Goal: Task Accomplishment & Management: Manage account settings

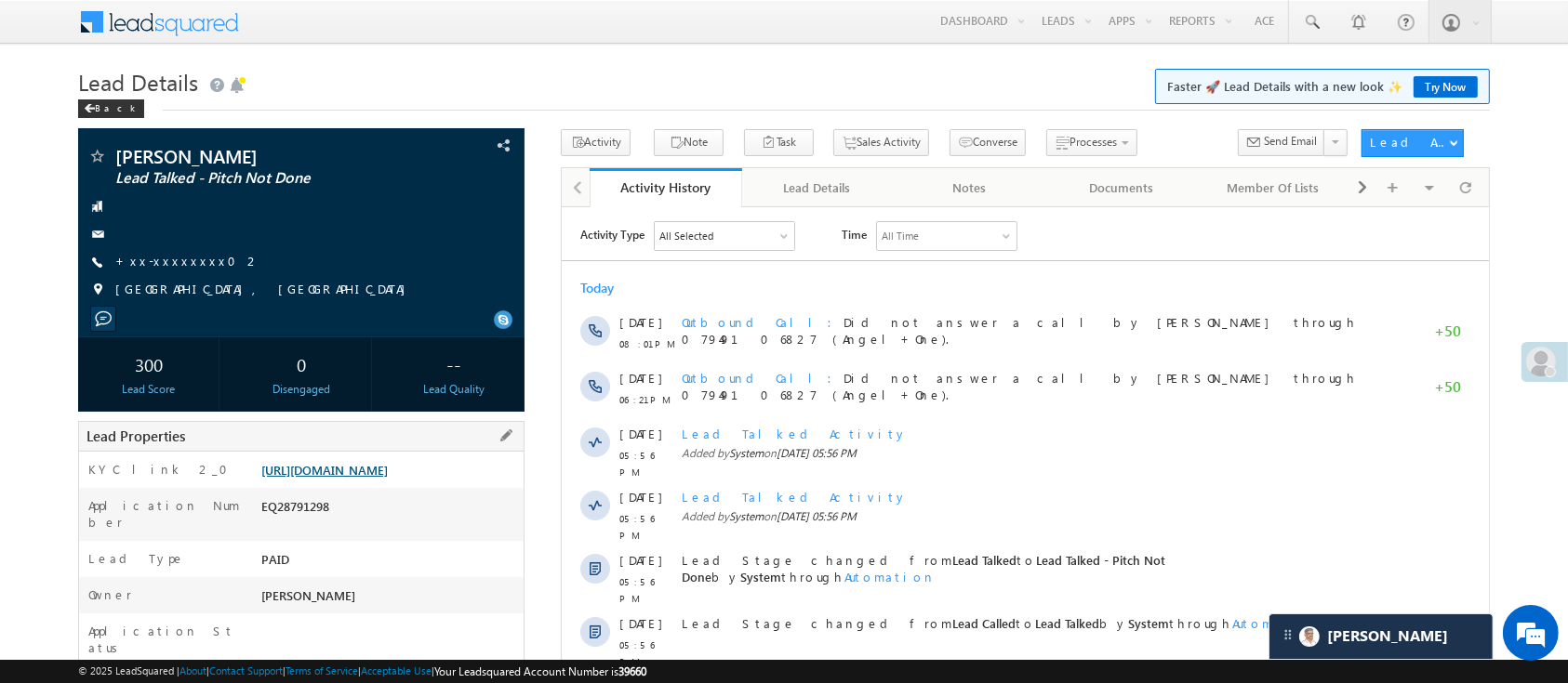
click at [388, 470] on link "https://angelbroking1-pk3em7sa.customui-test.leadsquared.com?leadId=d4774cfa-4d…" at bounding box center [325, 470] width 127 height 16
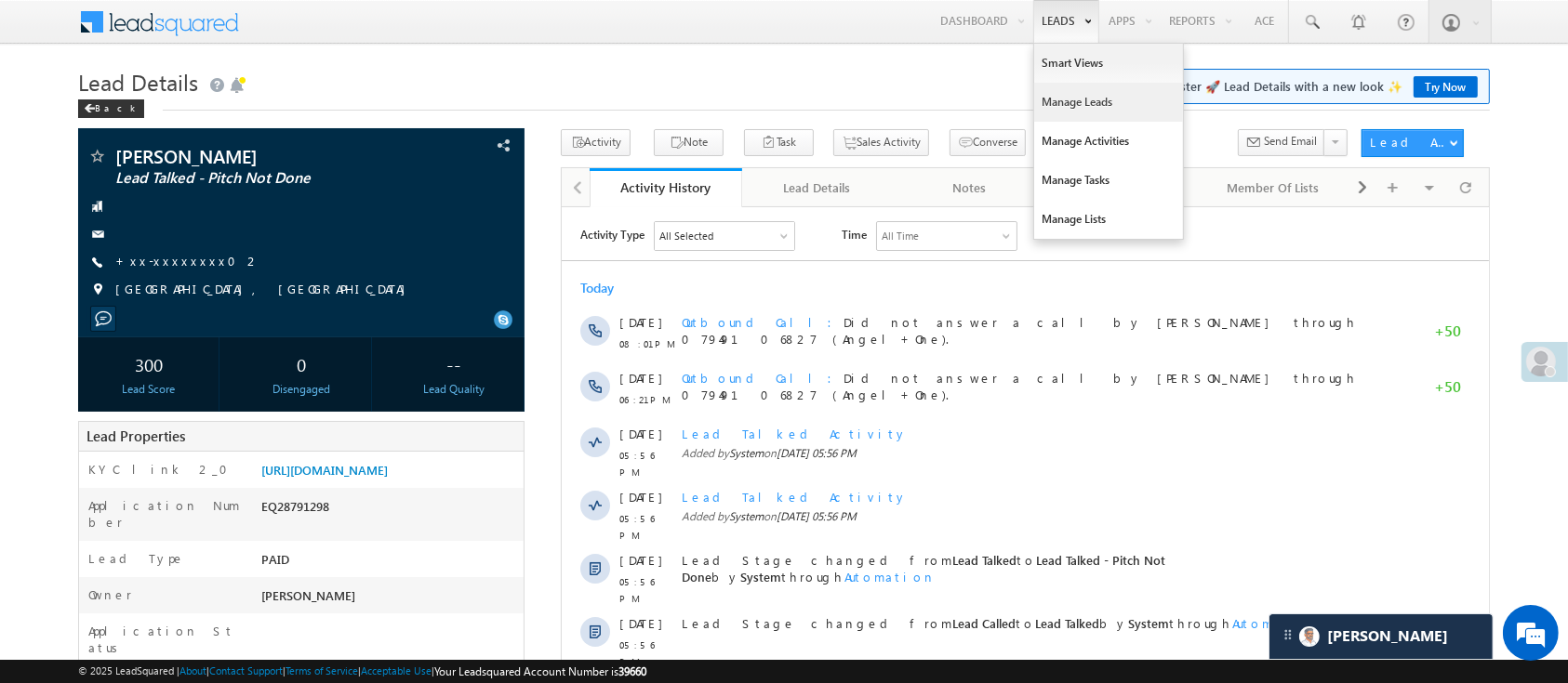
click at [1072, 100] on link "Manage Leads" at bounding box center [1108, 102] width 148 height 39
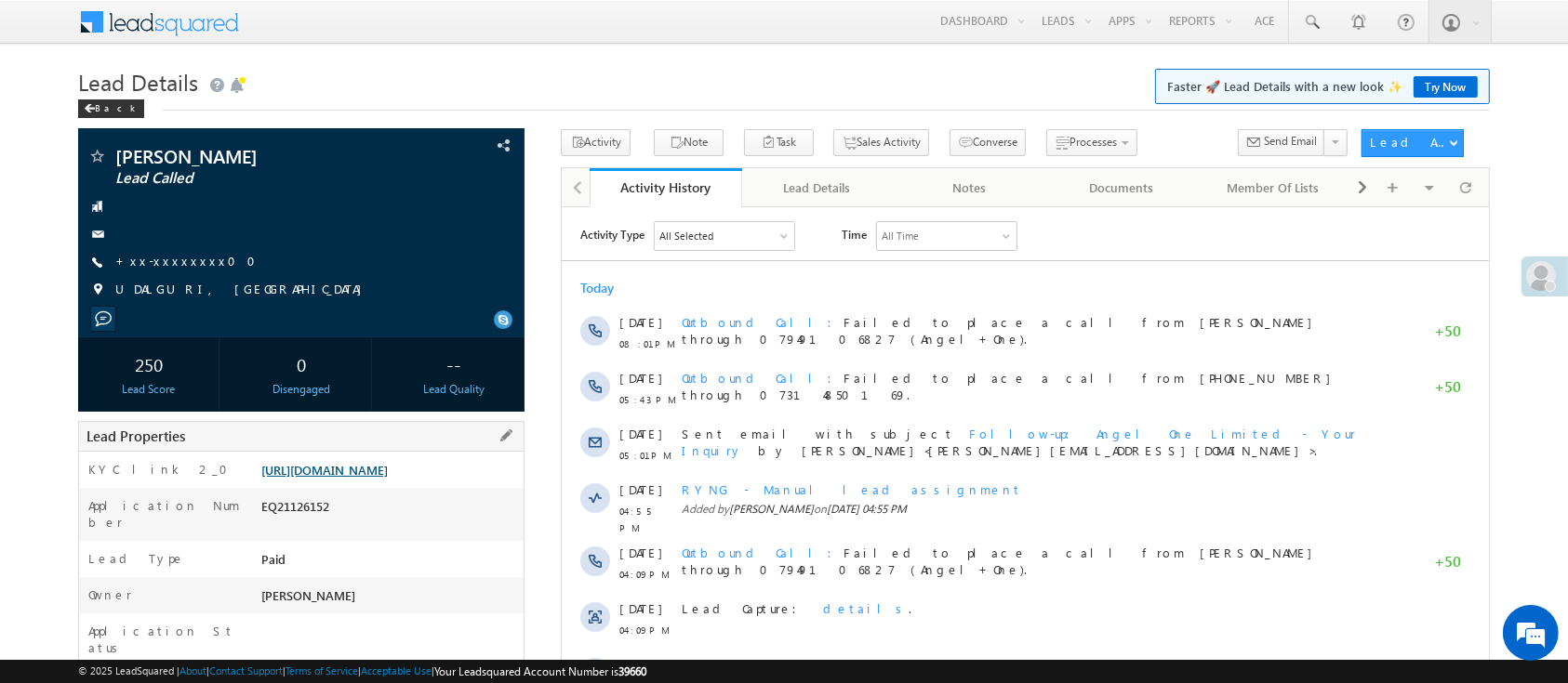
click at [380, 466] on link "[URL][DOMAIN_NAME]" at bounding box center [325, 470] width 127 height 16
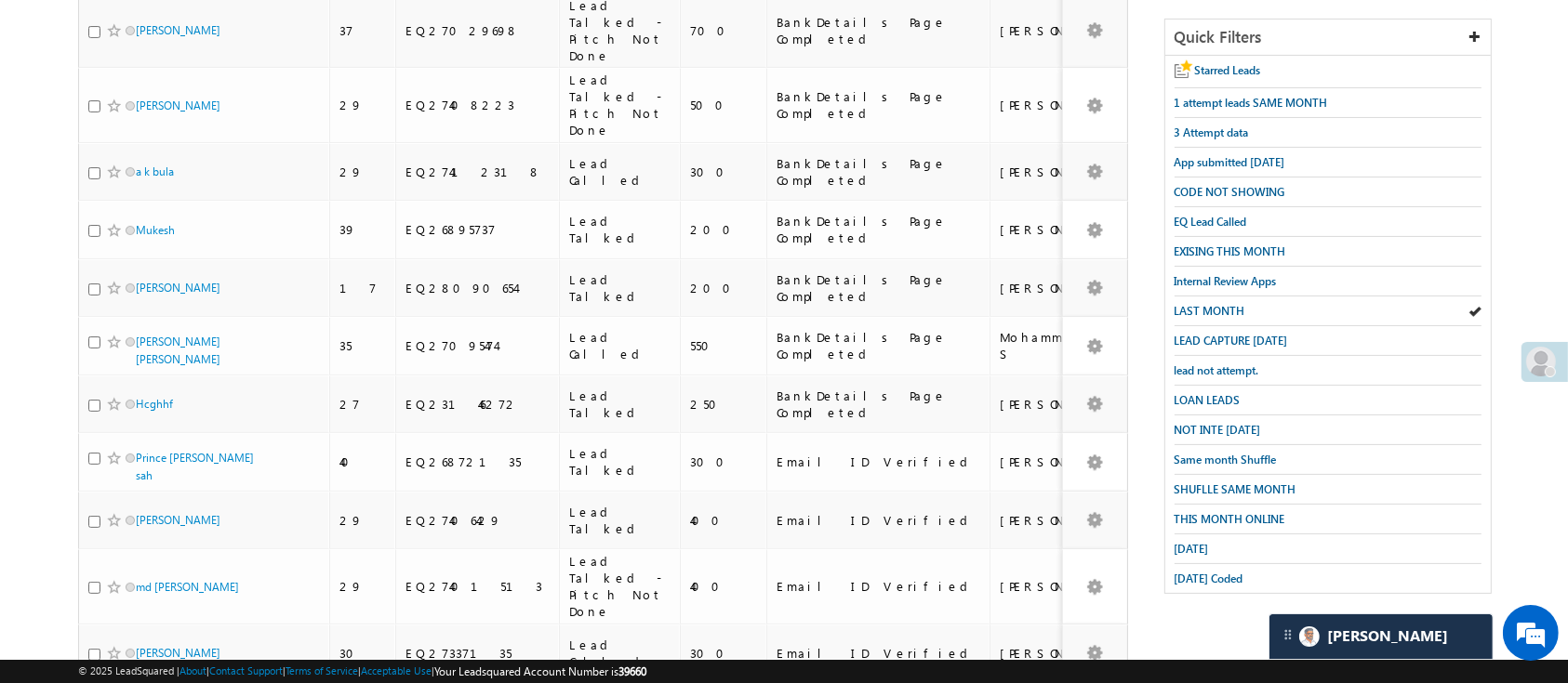
scroll to position [338, 0]
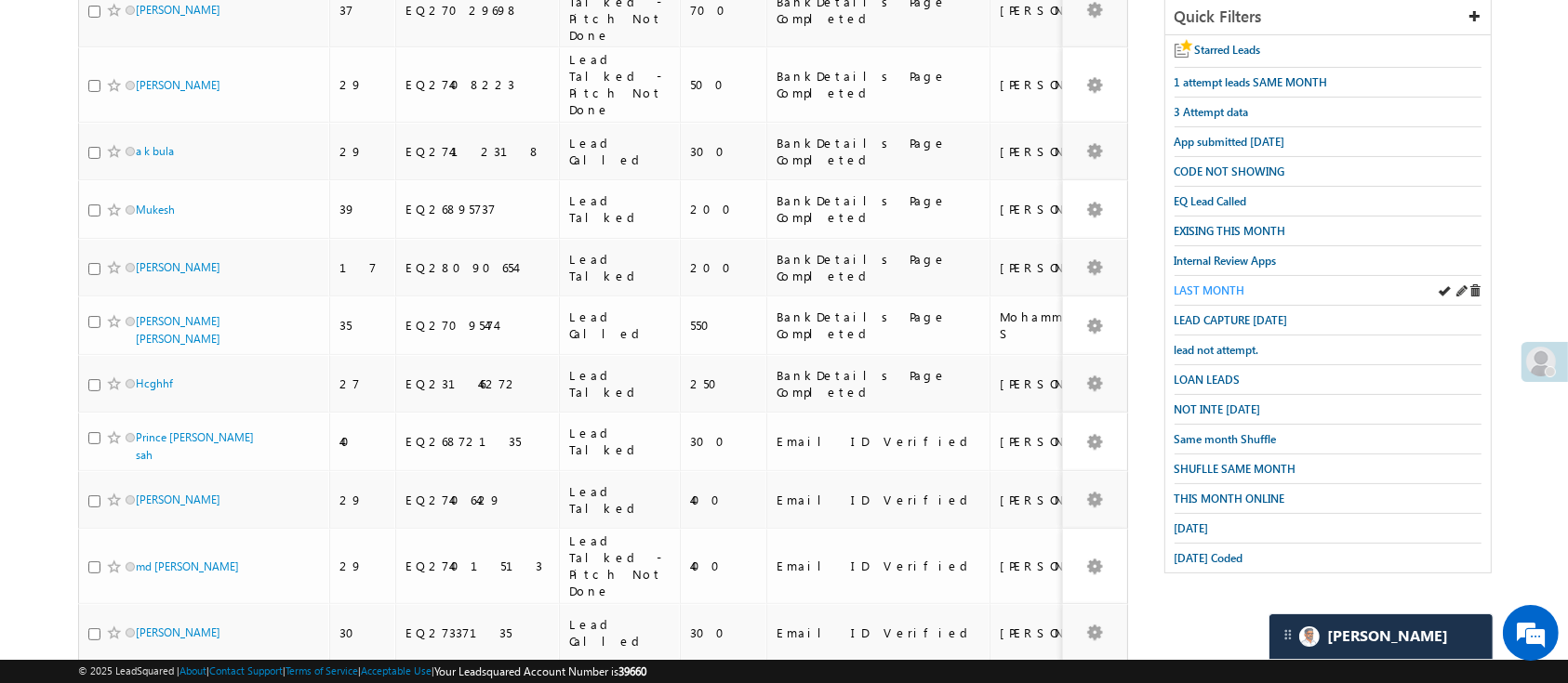
click at [1228, 283] on span "LAST MONTH" at bounding box center [1210, 290] width 71 height 14
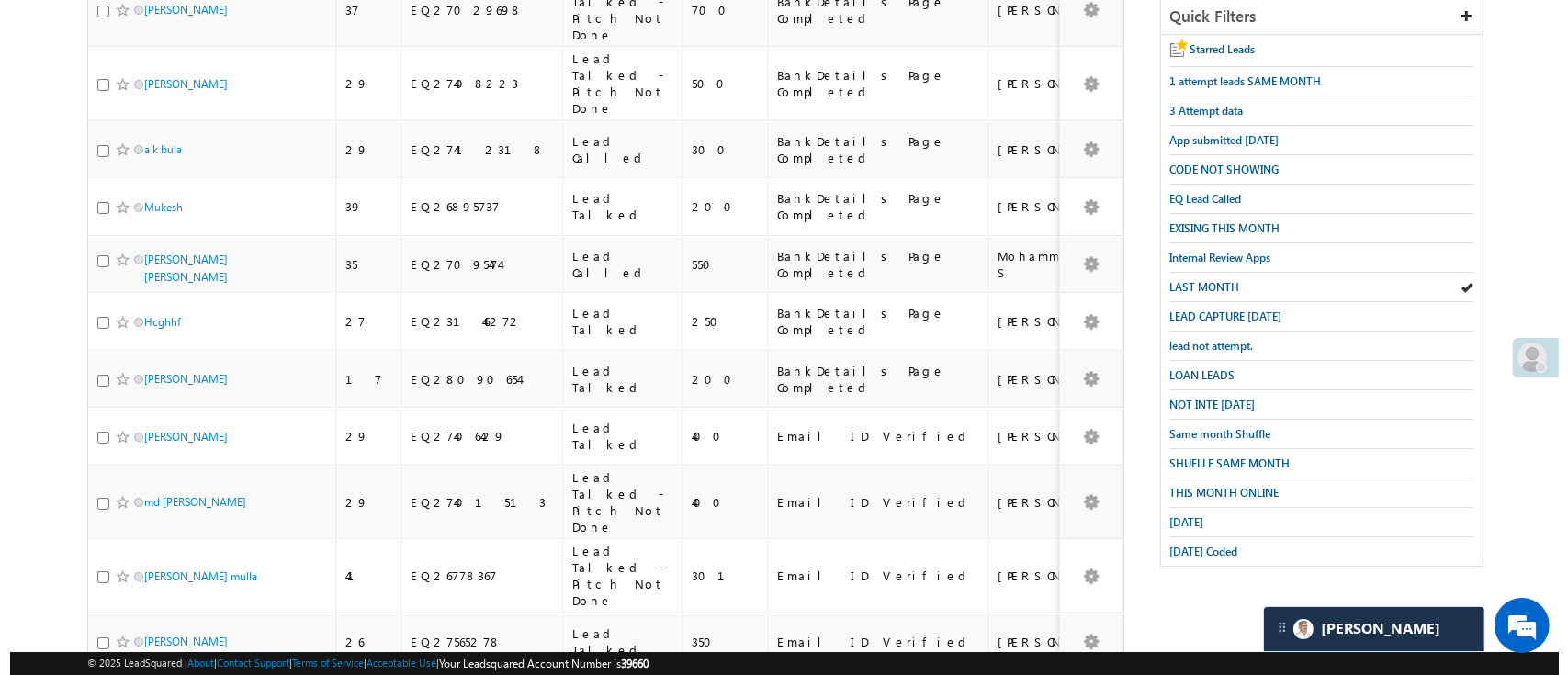
scroll to position [0, 0]
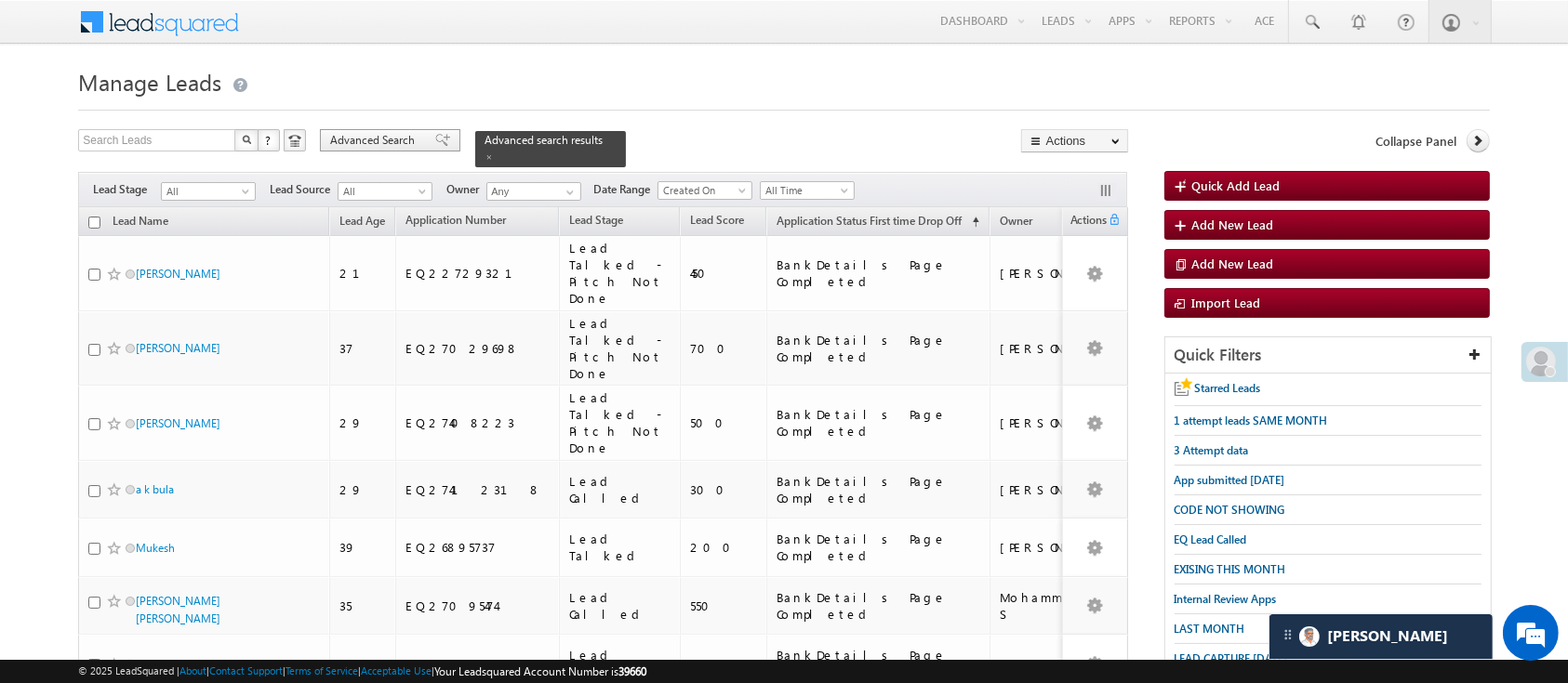
click at [373, 144] on span "Advanced Search" at bounding box center [374, 141] width 90 height 17
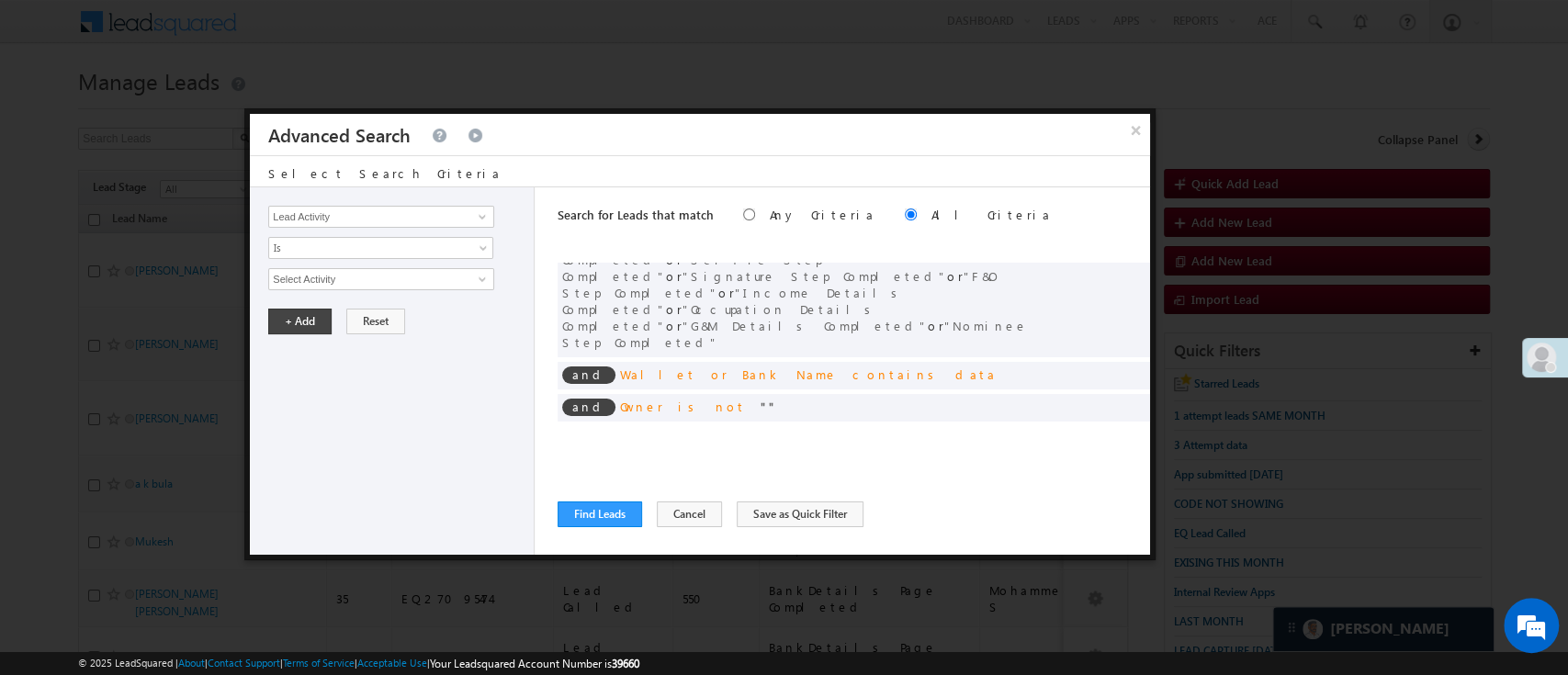
scroll to position [147, 0]
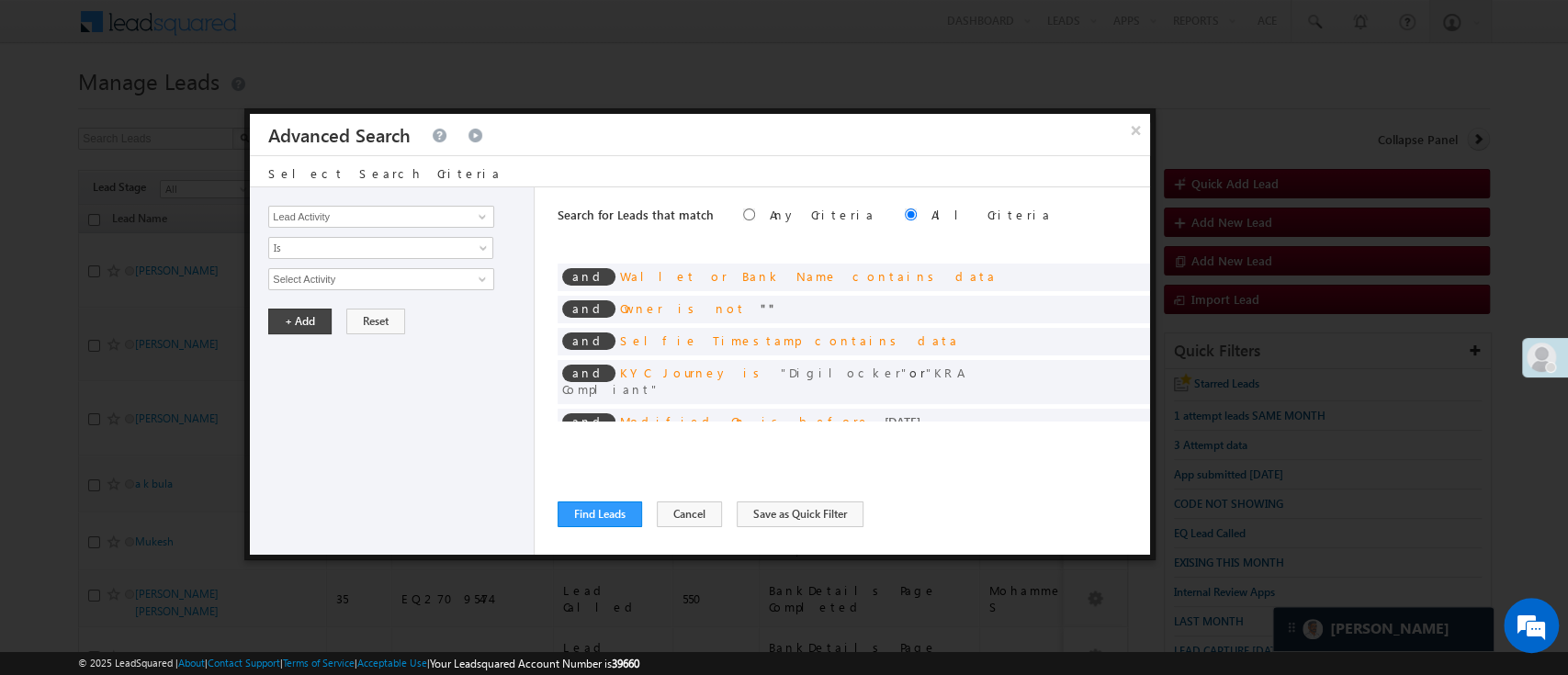
click at [1095, 357] on div at bounding box center [1099, 357] width 9 height 5
click at [1101, 445] on span at bounding box center [1108, 452] width 13 height 13
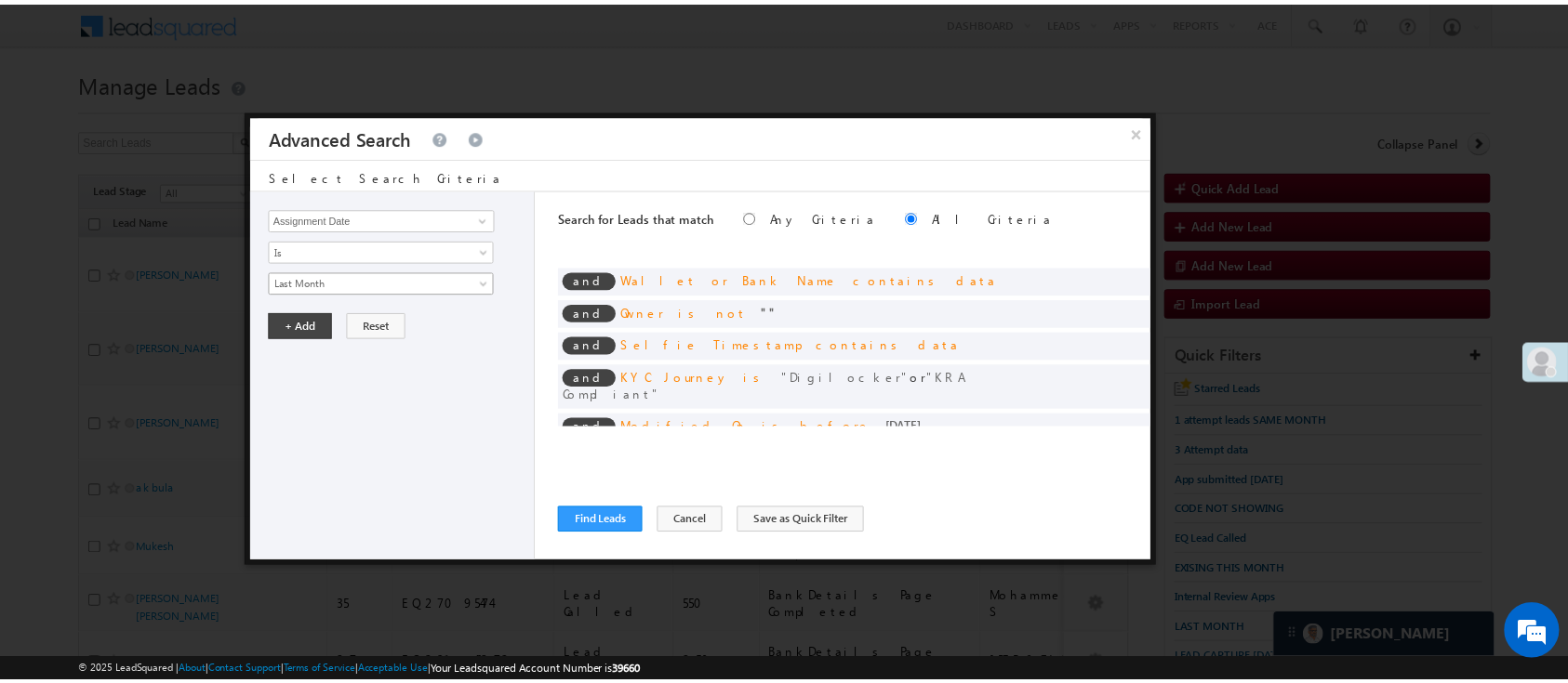
scroll to position [7, 0]
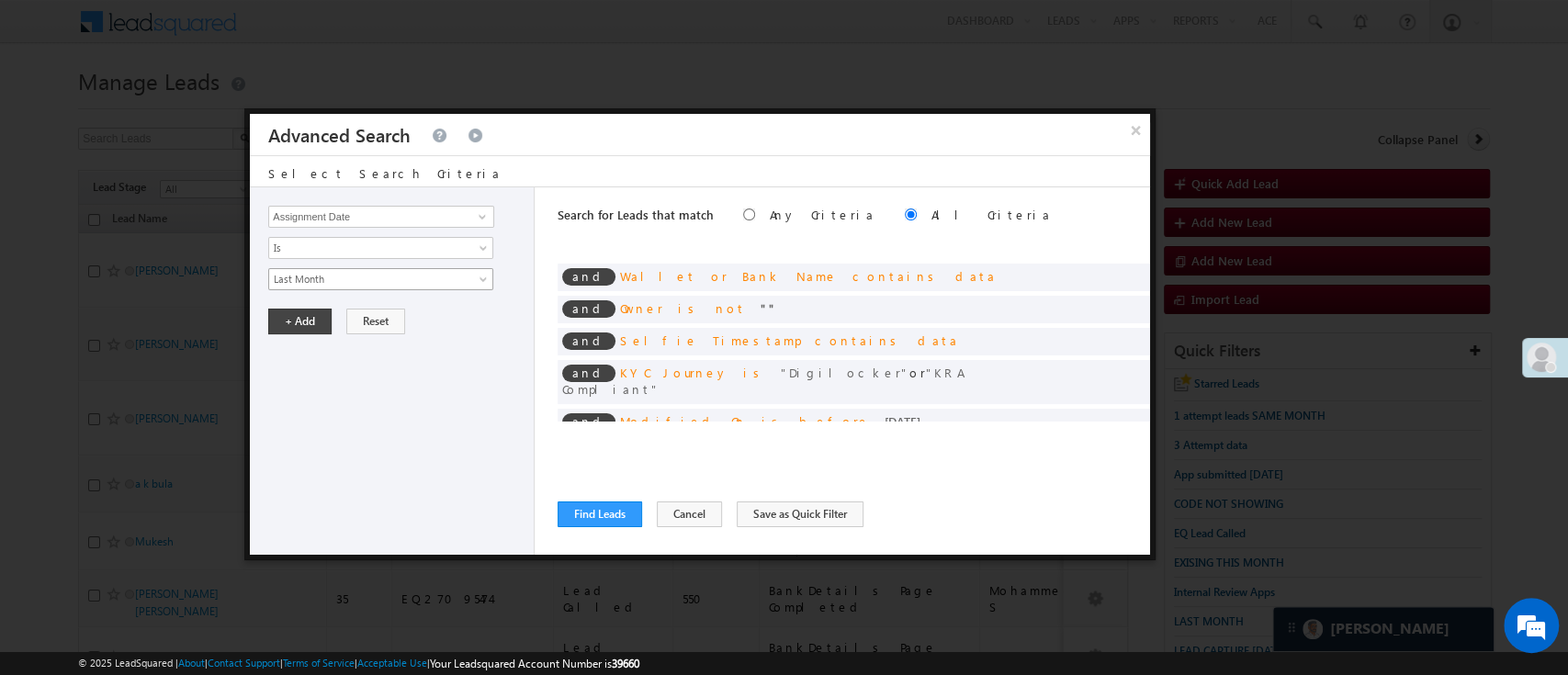
click at [457, 277] on span "Last Month" at bounding box center [369, 279] width 200 height 17
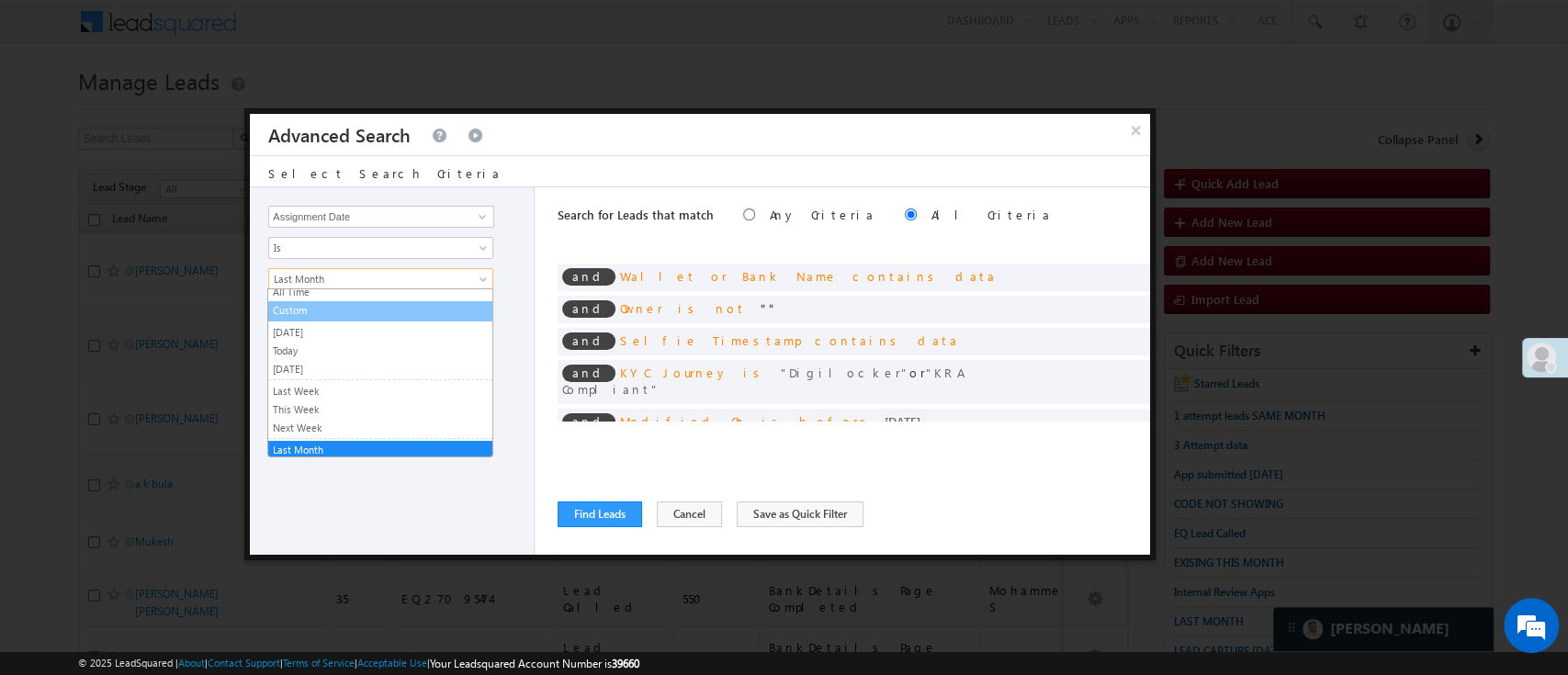
click at [437, 306] on link "Custom" at bounding box center [380, 311] width 224 height 17
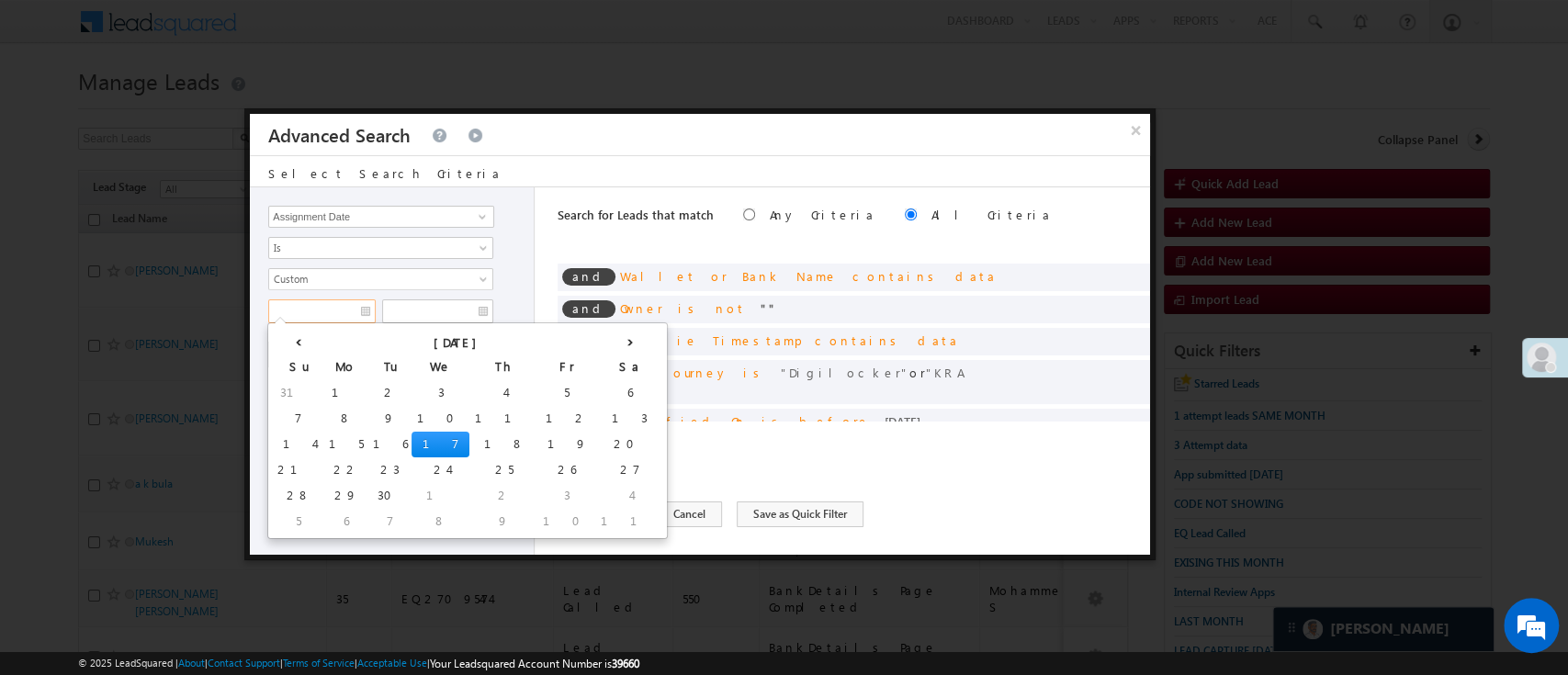
click at [352, 309] on input "text" at bounding box center [321, 312] width 107 height 24
click at [290, 337] on th "‹" at bounding box center [297, 341] width 51 height 28
click at [281, 521] on td "31" at bounding box center [301, 522] width 58 height 26
type input "08/31/25"
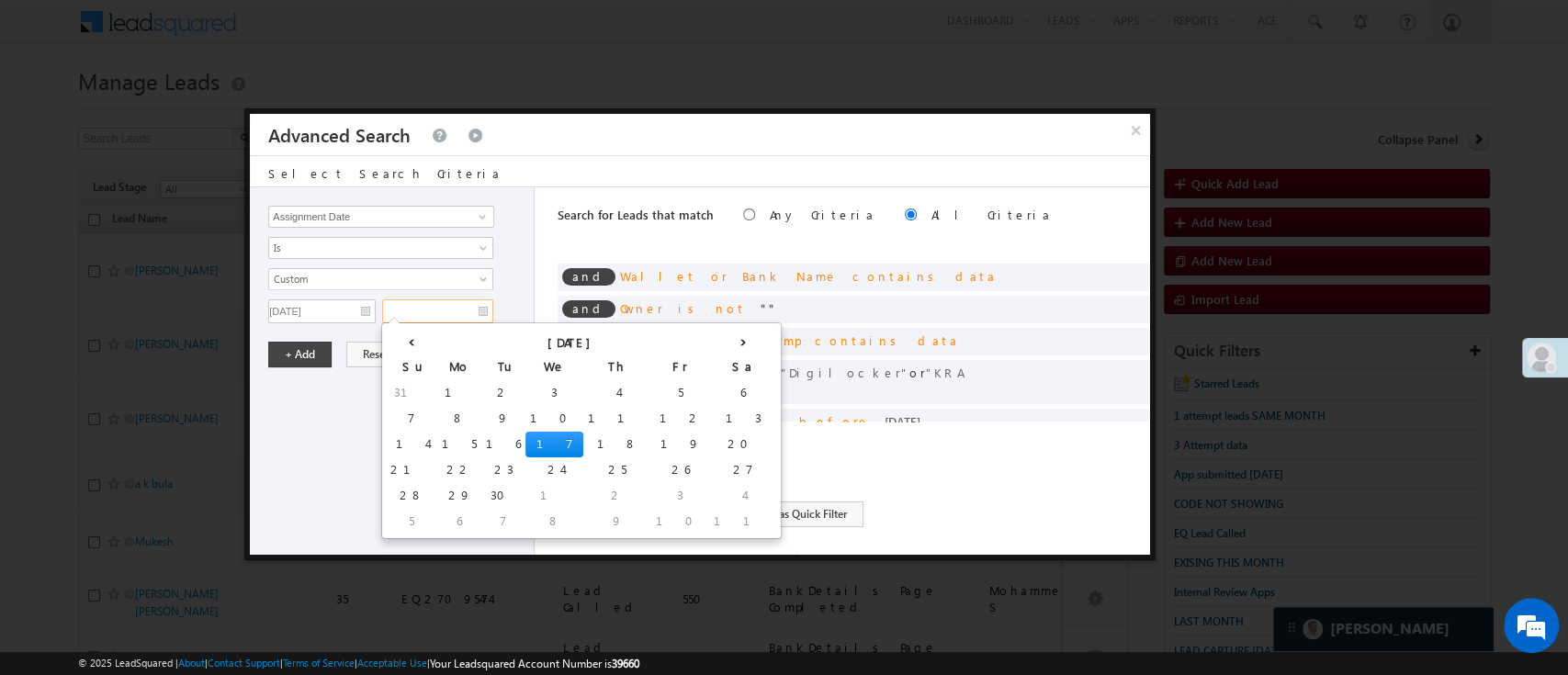
click at [427, 310] on input "text" at bounding box center [437, 312] width 111 height 24
click at [397, 340] on th "‹" at bounding box center [411, 341] width 51 height 28
click at [402, 513] on td "31" at bounding box center [414, 522] width 58 height 26
type input "08/31/25"
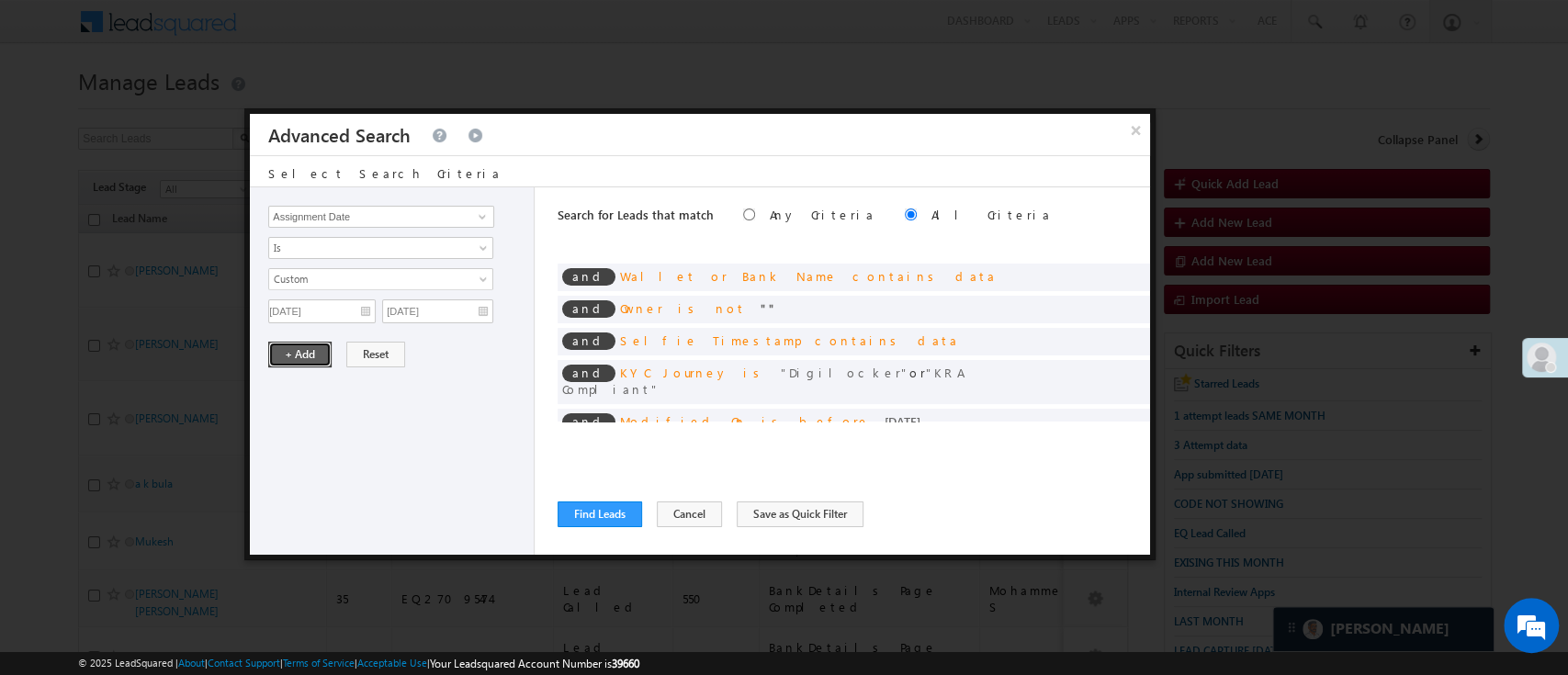
click at [300, 353] on button "+ Add" at bounding box center [300, 355] width 63 height 26
click at [625, 512] on button "Find Leads" at bounding box center [599, 514] width 85 height 26
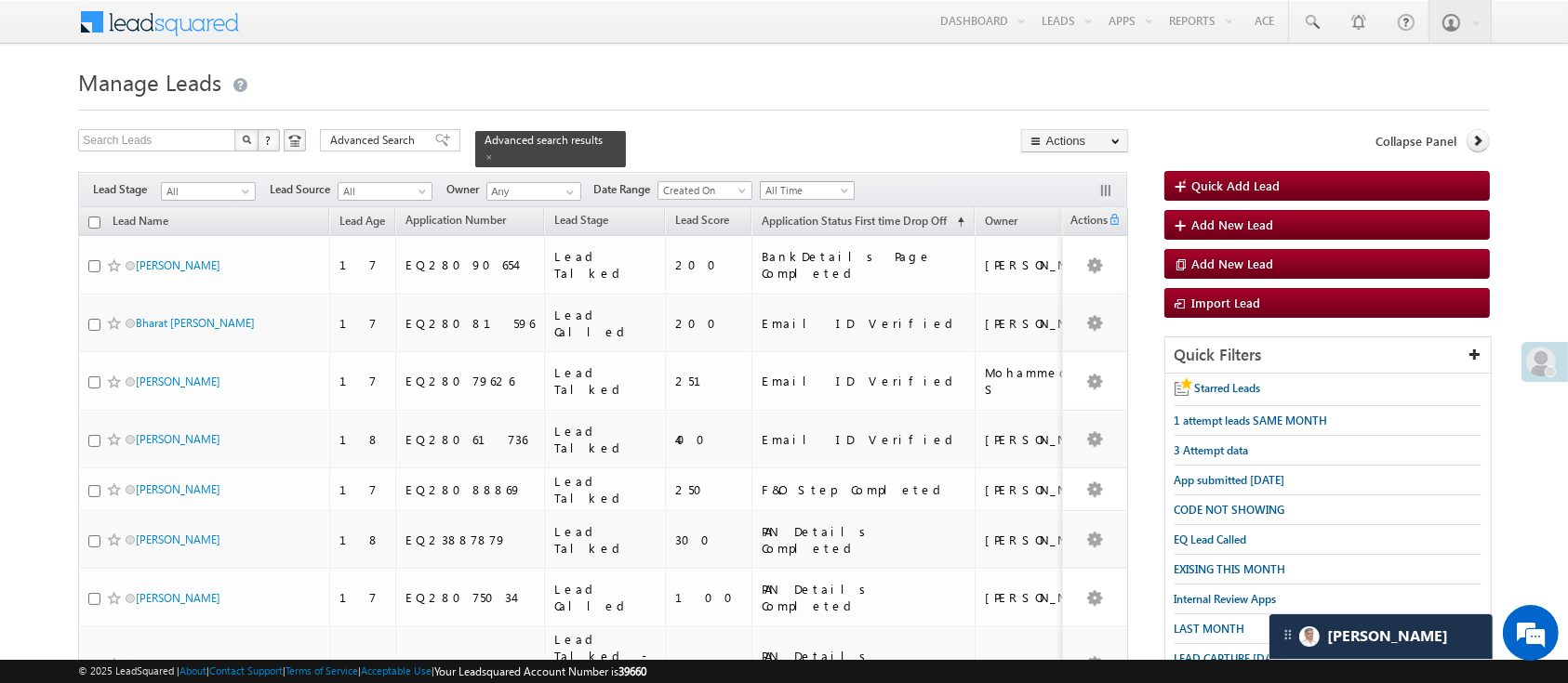
click at [841, 187] on span at bounding box center [847, 195] width 15 height 15
click at [814, 315] on link "Last Month" at bounding box center [810, 323] width 94 height 17
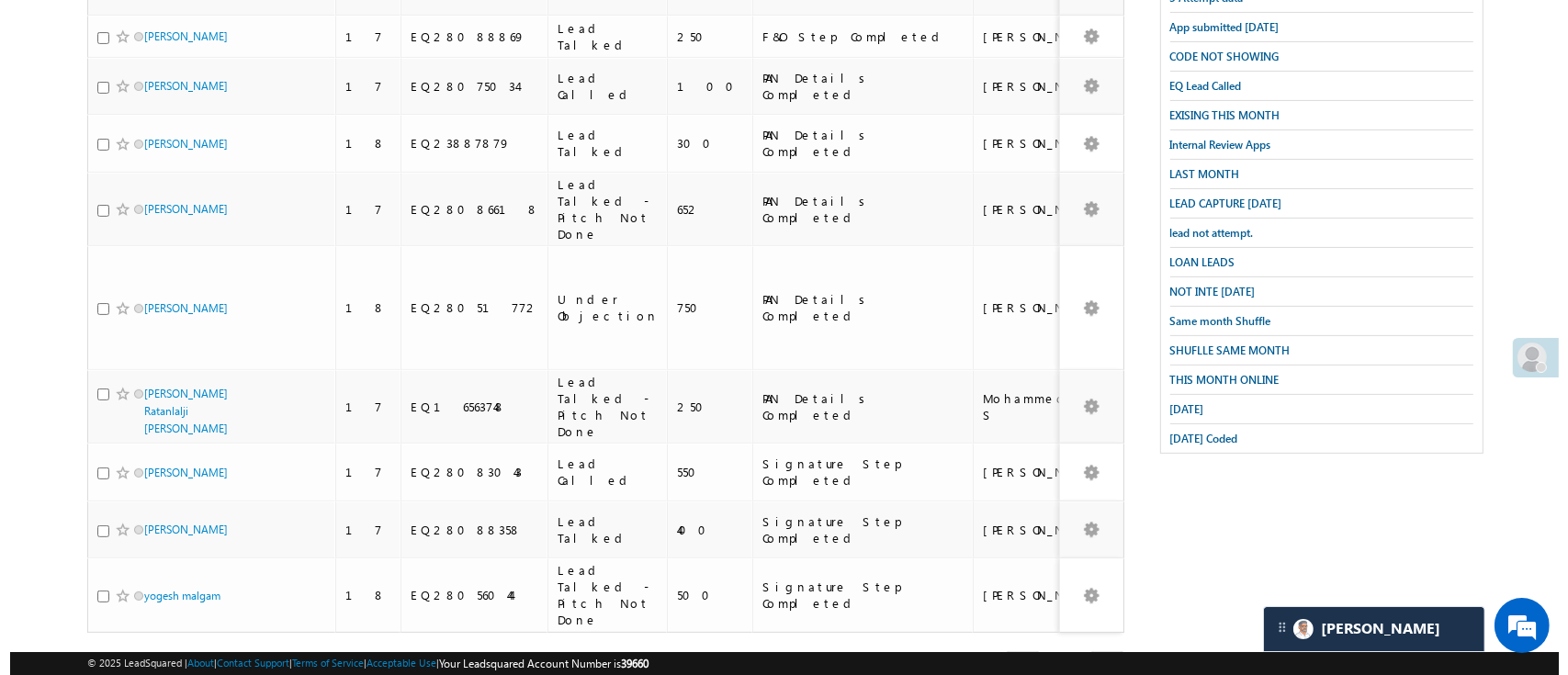
scroll to position [0, 0]
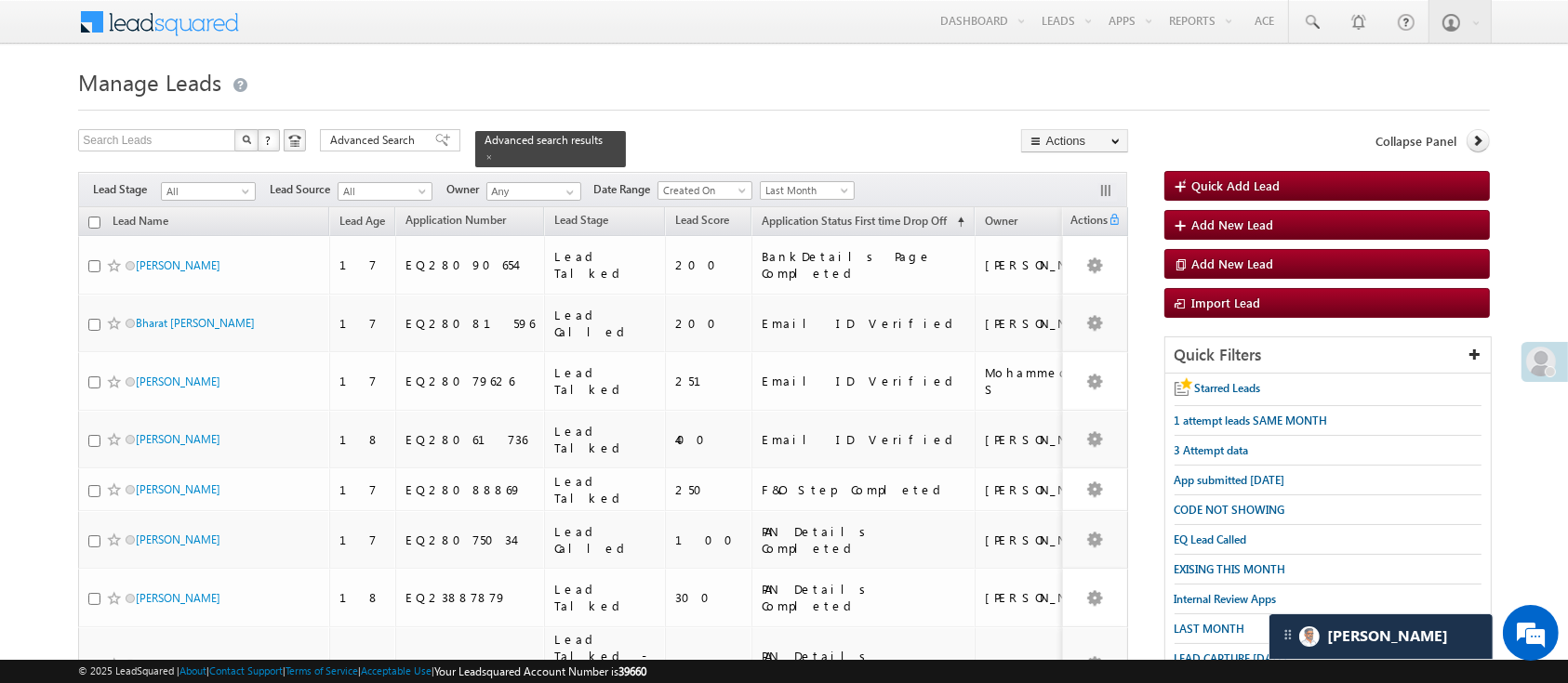
click at [89, 216] on input "checkbox" at bounding box center [94, 222] width 12 height 12
checkbox input "true"
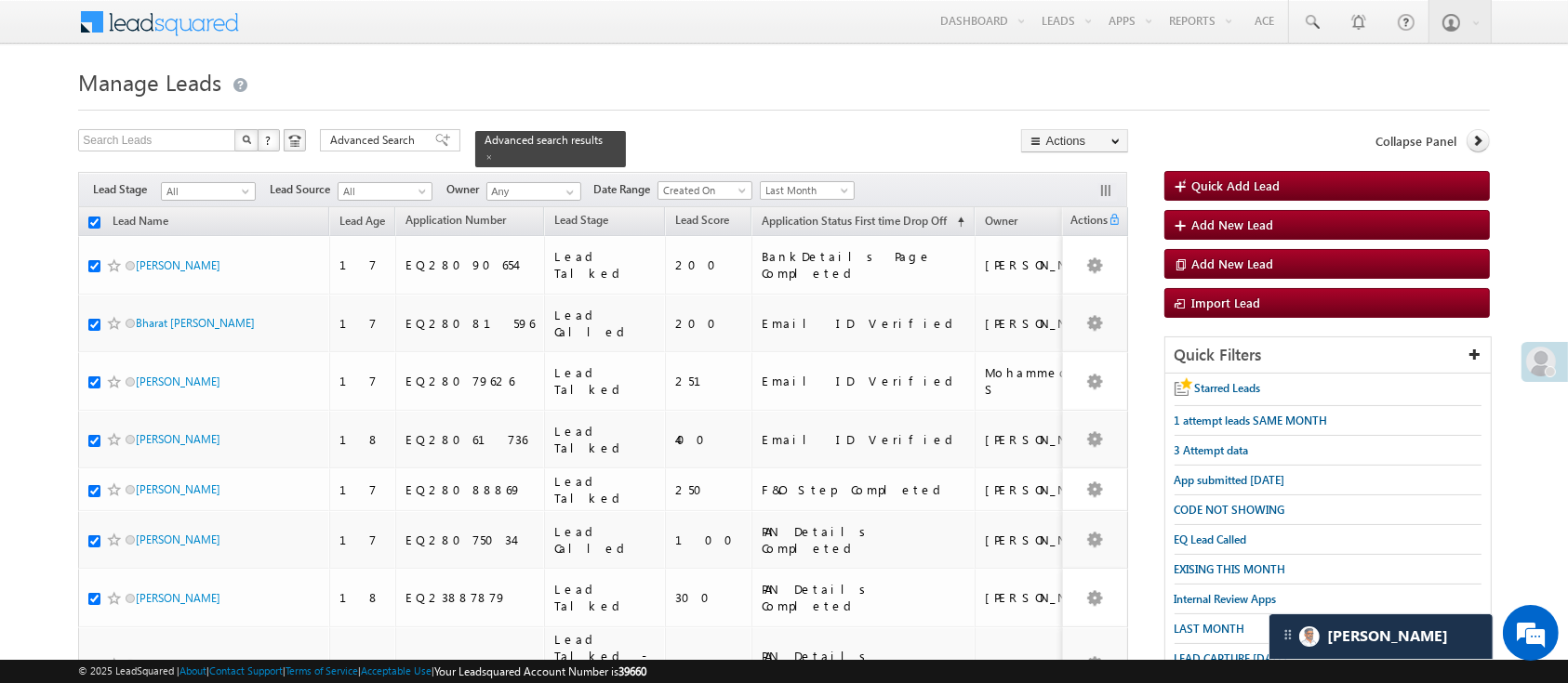
checkbox input "true"
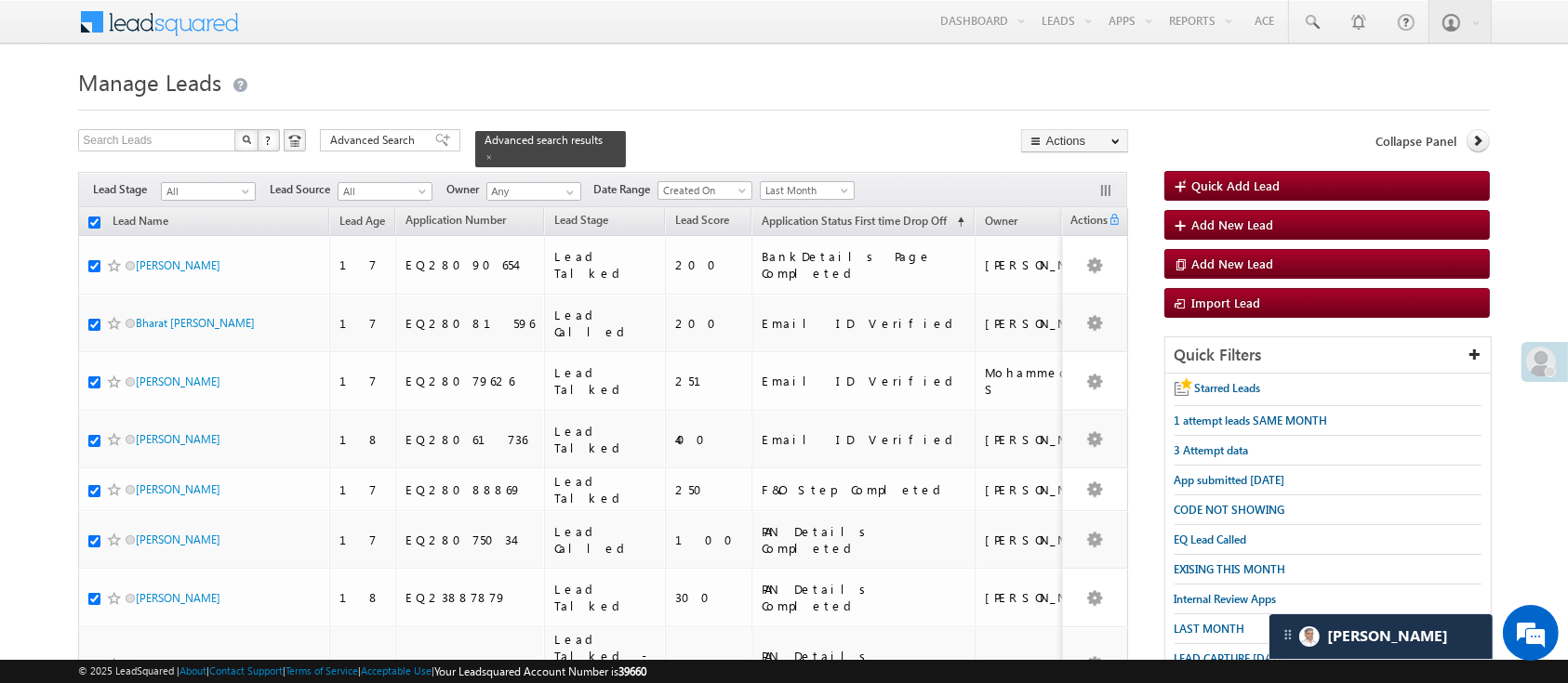
checkbox input "true"
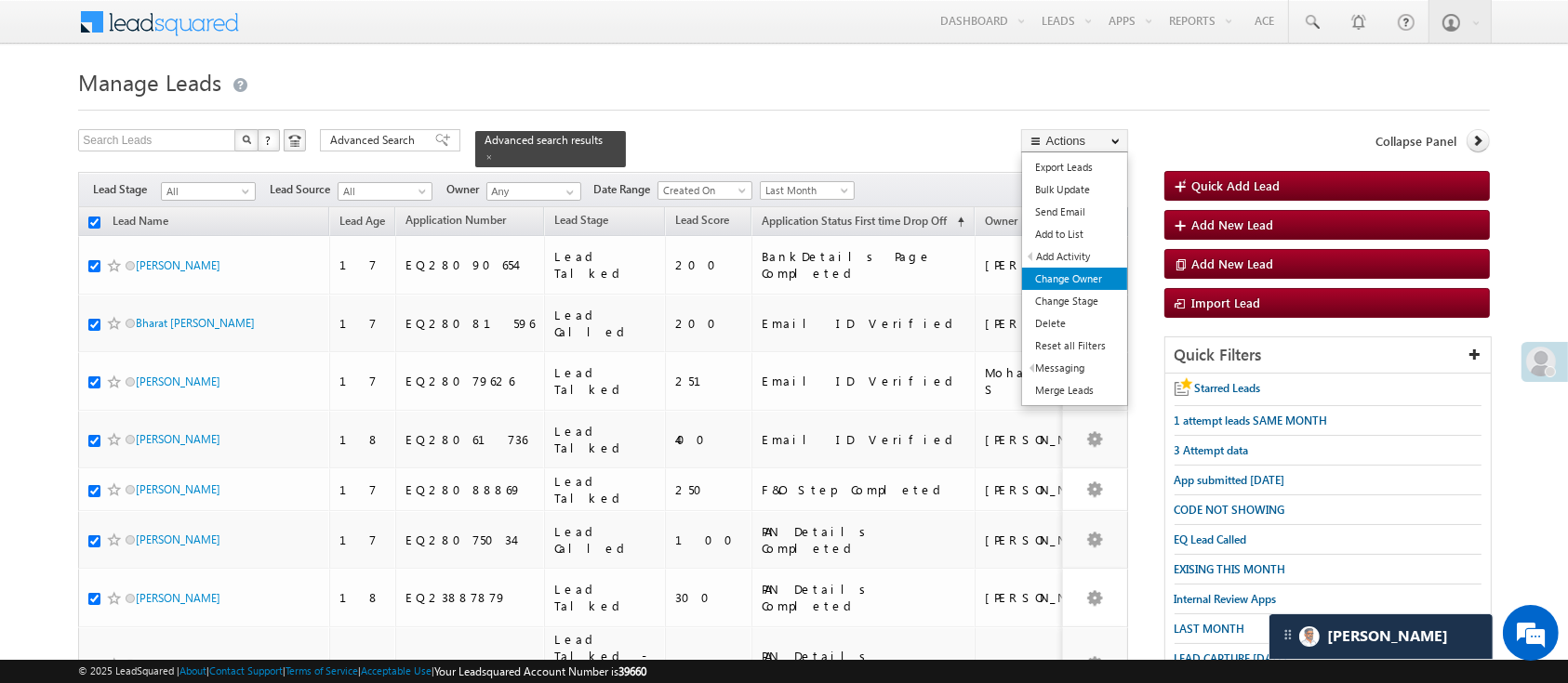
click at [1067, 277] on link "Change Owner" at bounding box center [1075, 279] width 105 height 23
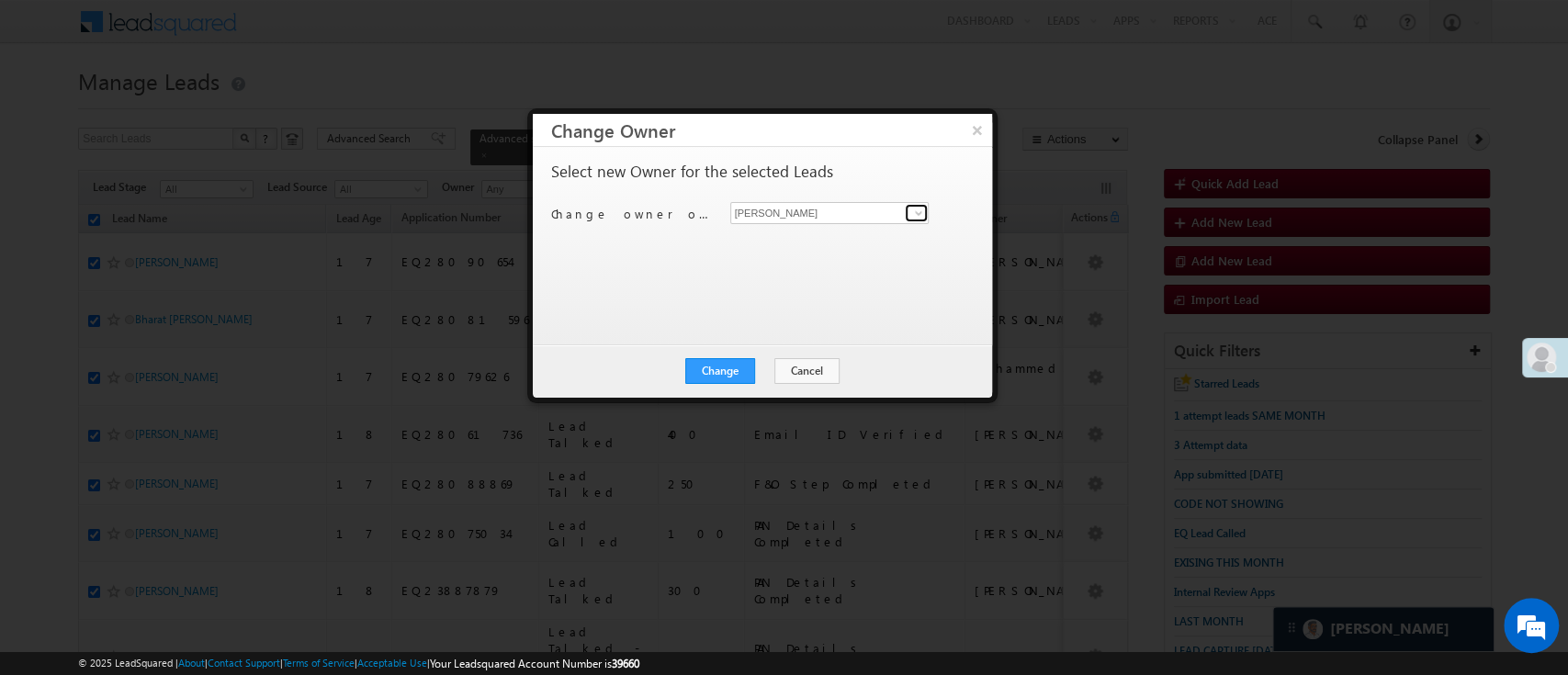
click at [914, 206] on span at bounding box center [918, 213] width 15 height 15
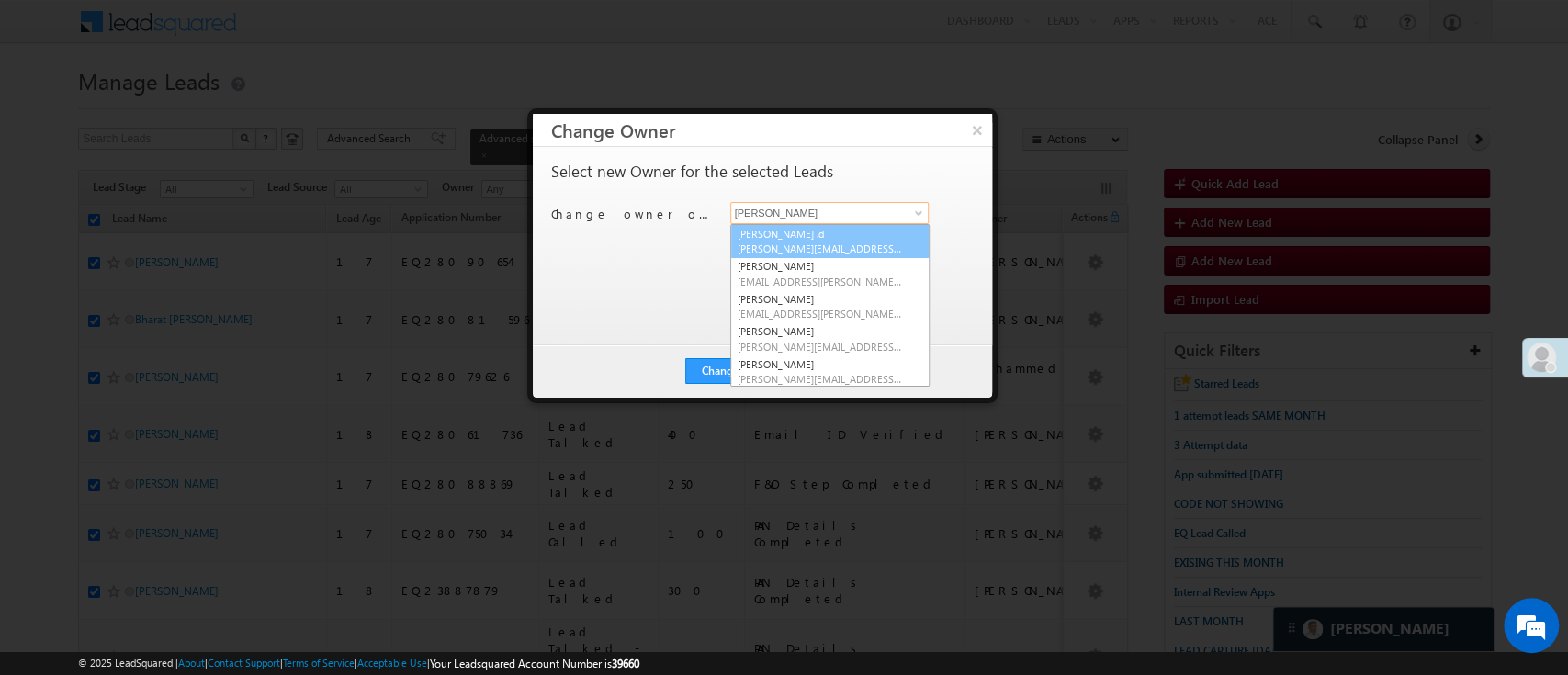
click at [863, 230] on link "Aakansha .d Aakansha.D@angelbroking.com" at bounding box center [830, 241] width 200 height 35
type input "Aakansha .d"
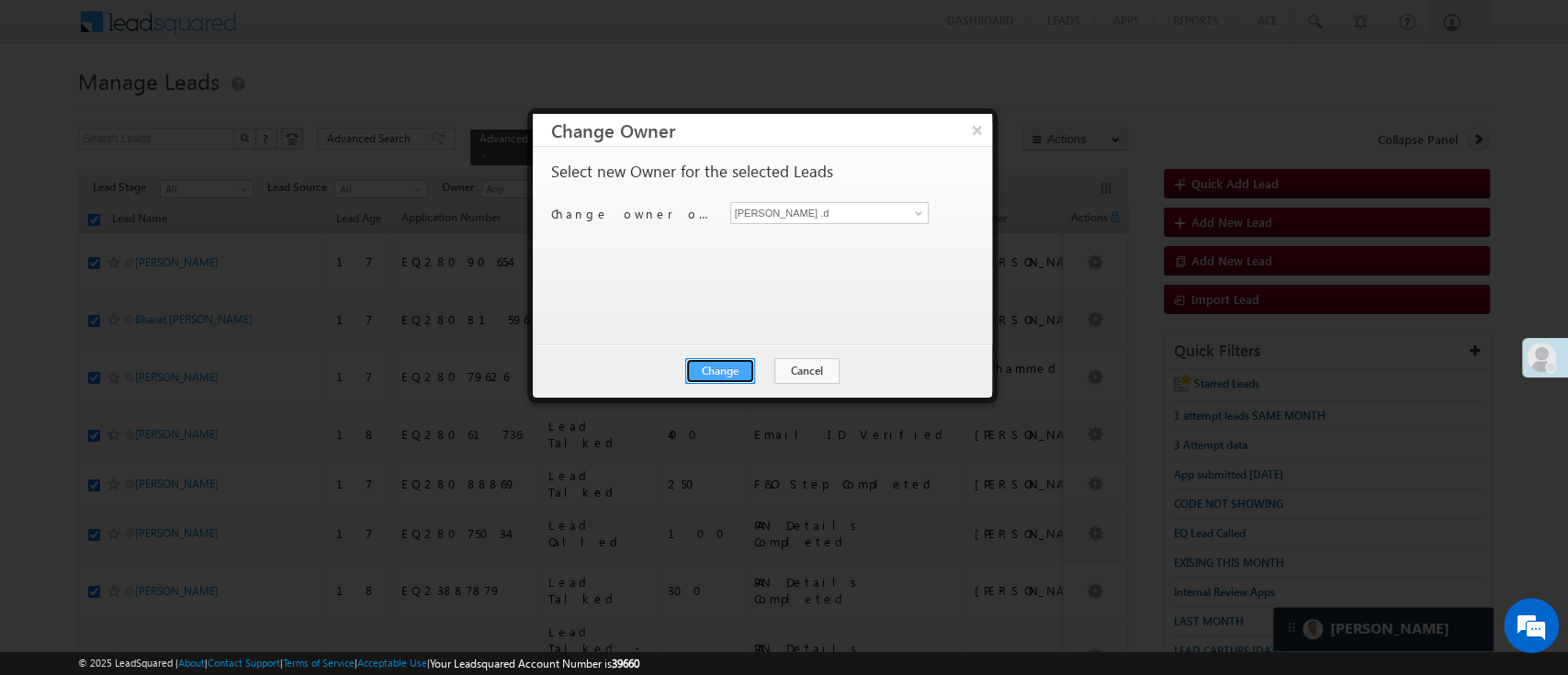
click at [741, 359] on button "Change" at bounding box center [720, 372] width 70 height 26
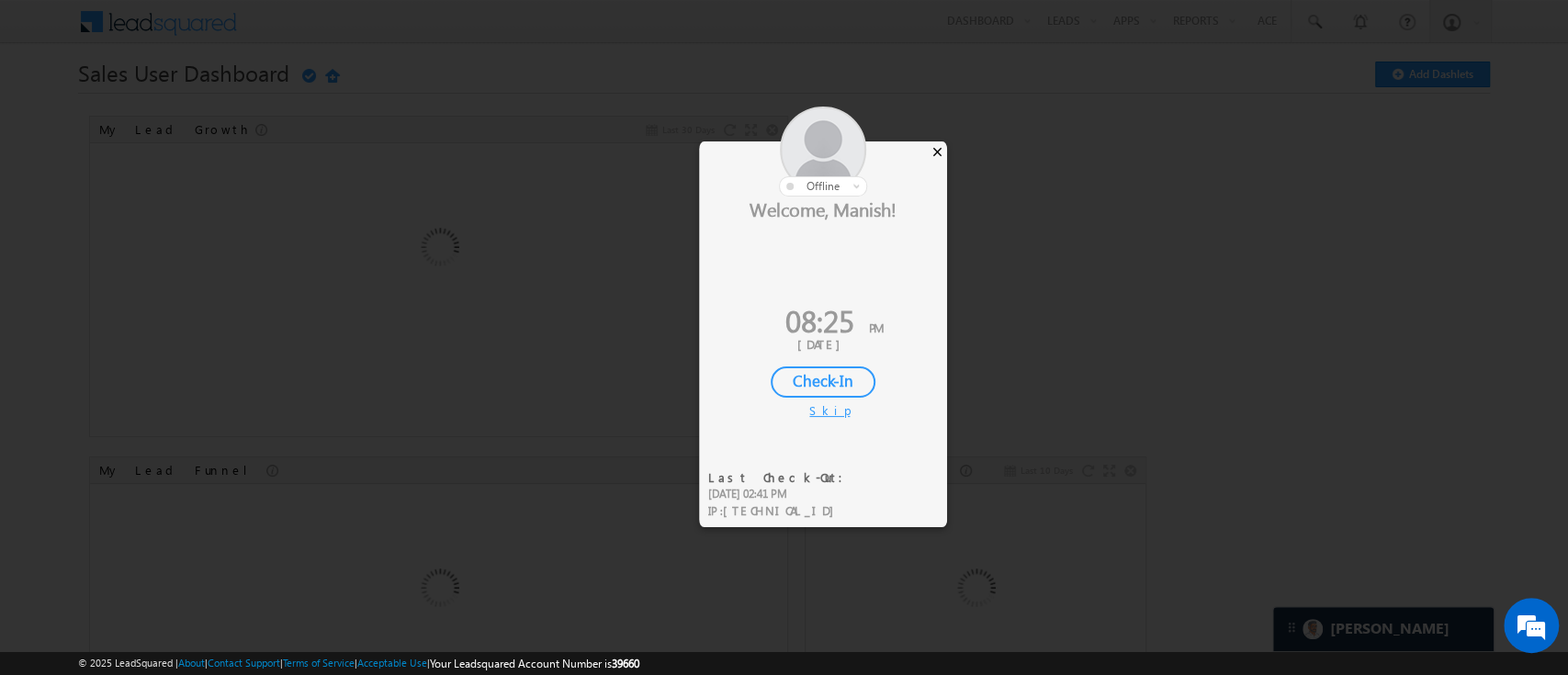
click at [942, 145] on div "×" at bounding box center [937, 152] width 20 height 21
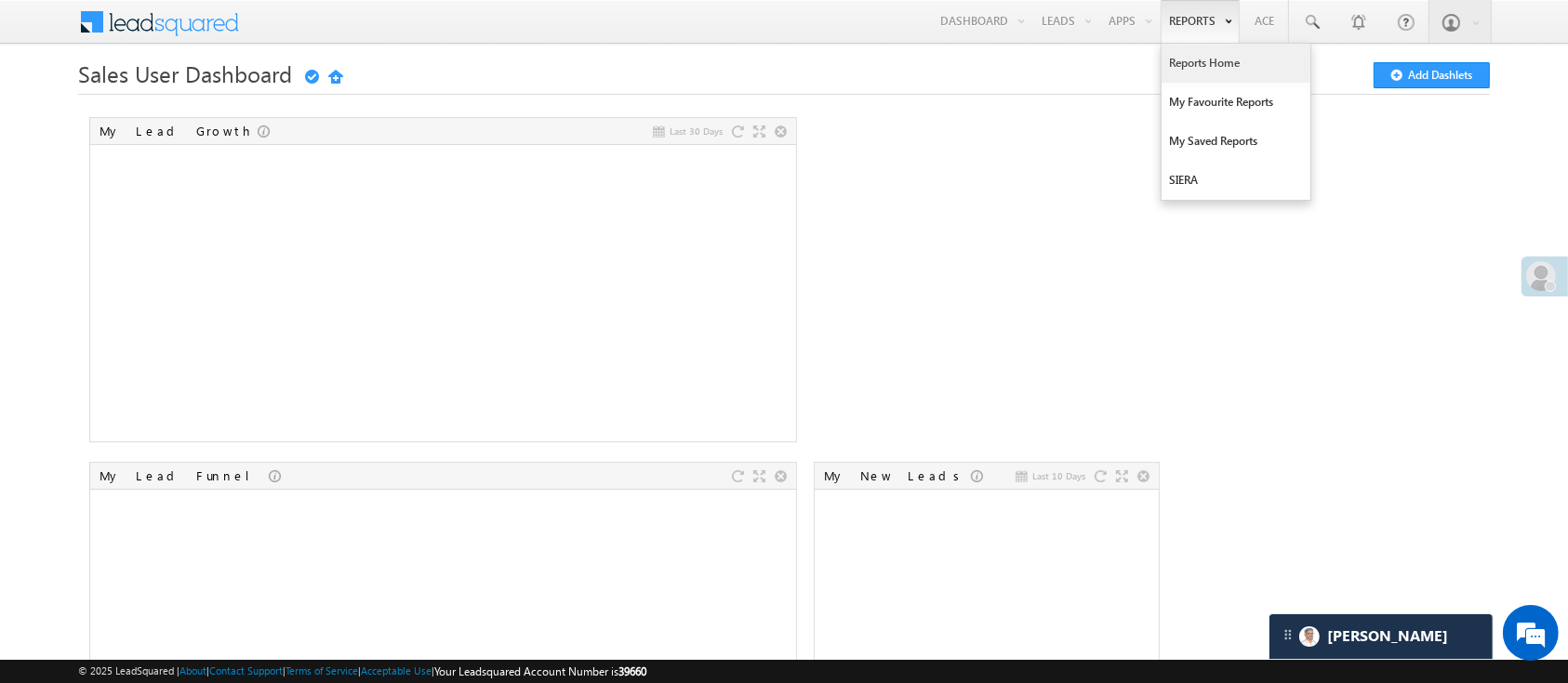
click at [1200, 59] on link "Reports Home" at bounding box center [1235, 62] width 148 height 39
